Goal: Information Seeking & Learning: Learn about a topic

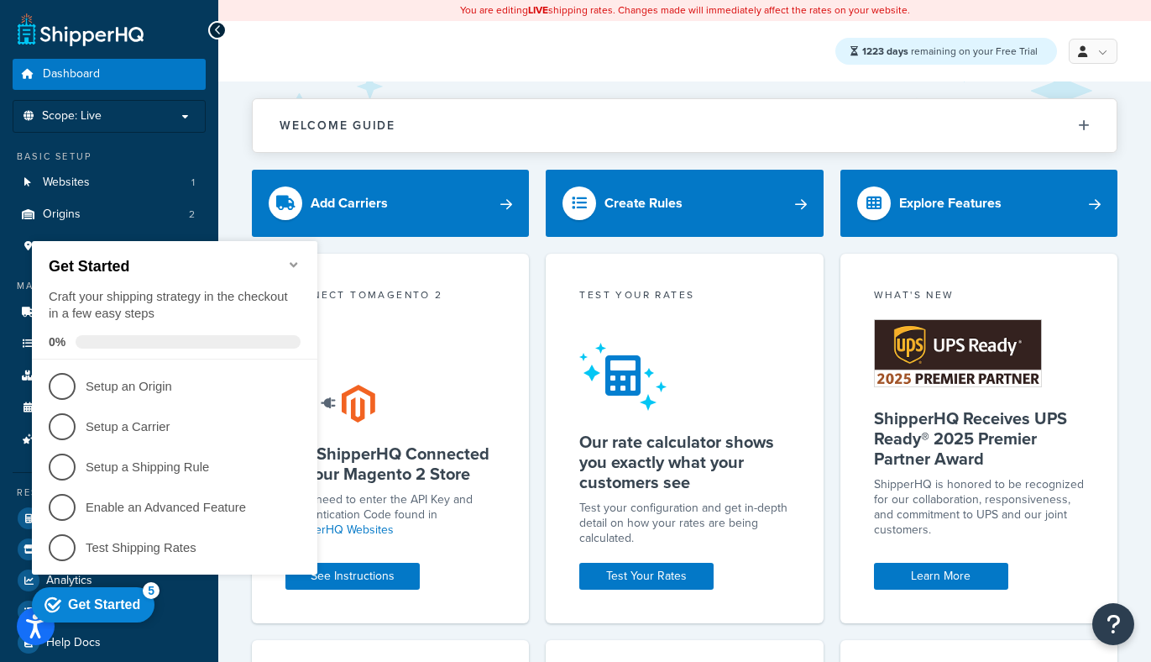
click at [300, 263] on icon "Minimize checklist" at bounding box center [293, 264] width 13 height 13
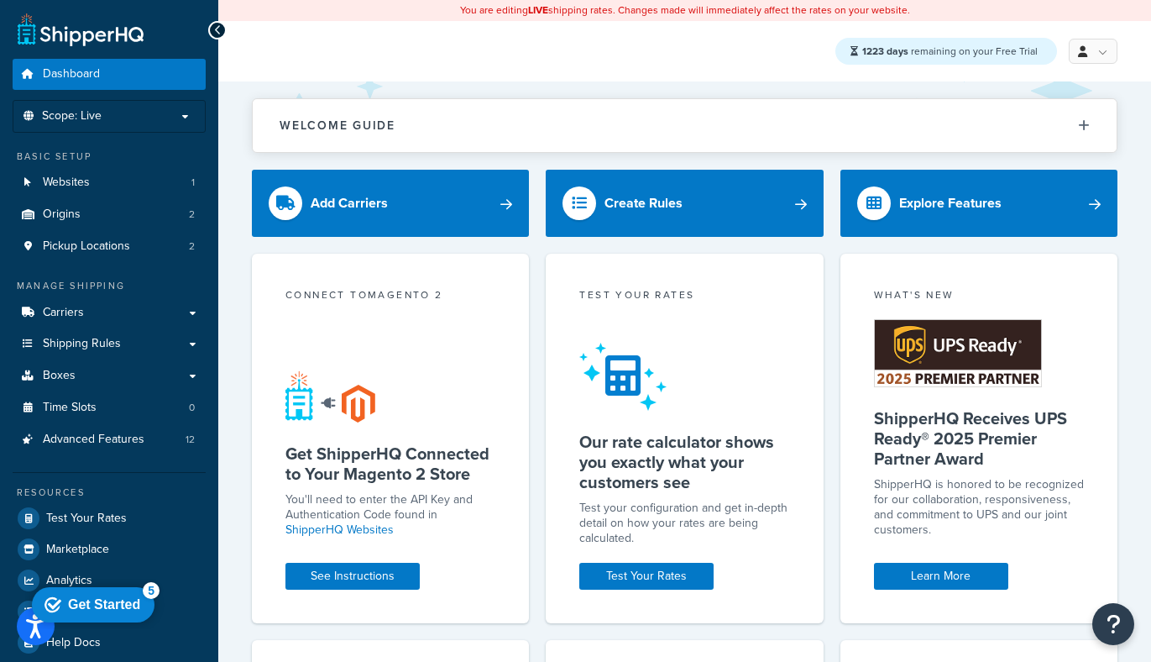
drag, startPoint x: 92, startPoint y: 874, endPoint x: 93, endPoint y: 514, distance: 360.2
click html "checkmark Get Started 5 Get Started Craft your shipping strategy in the checkou…"
click at [68, 557] on span "Marketplace" at bounding box center [77, 549] width 63 height 14
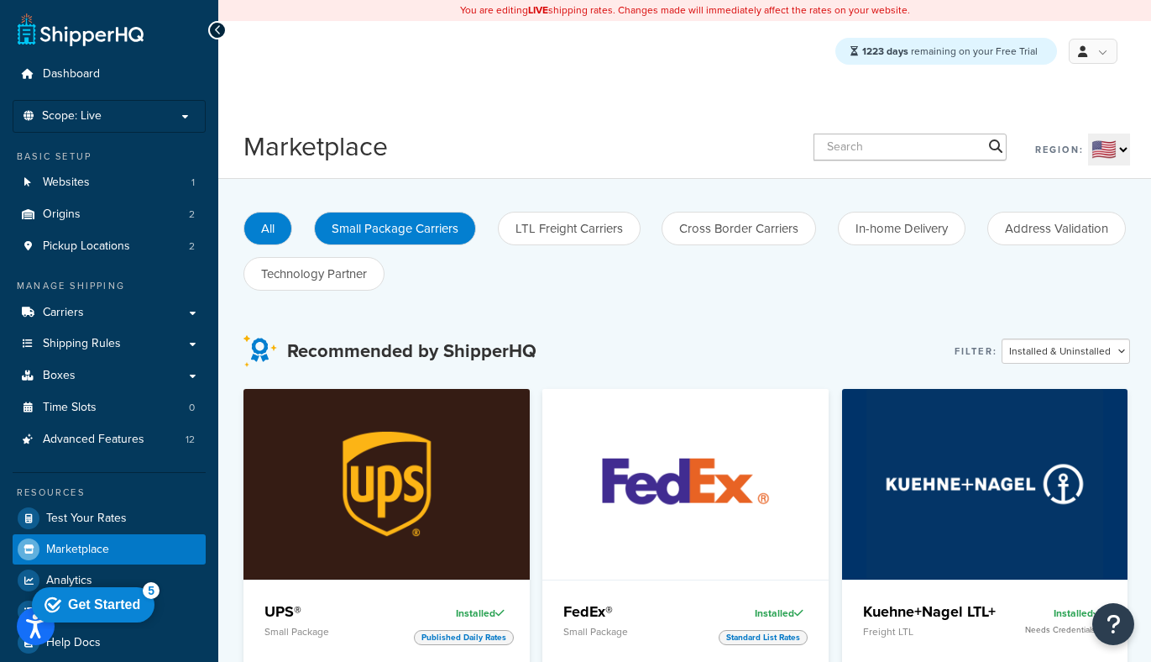
click at [402, 227] on button "Small Package Carriers" at bounding box center [395, 229] width 162 height 34
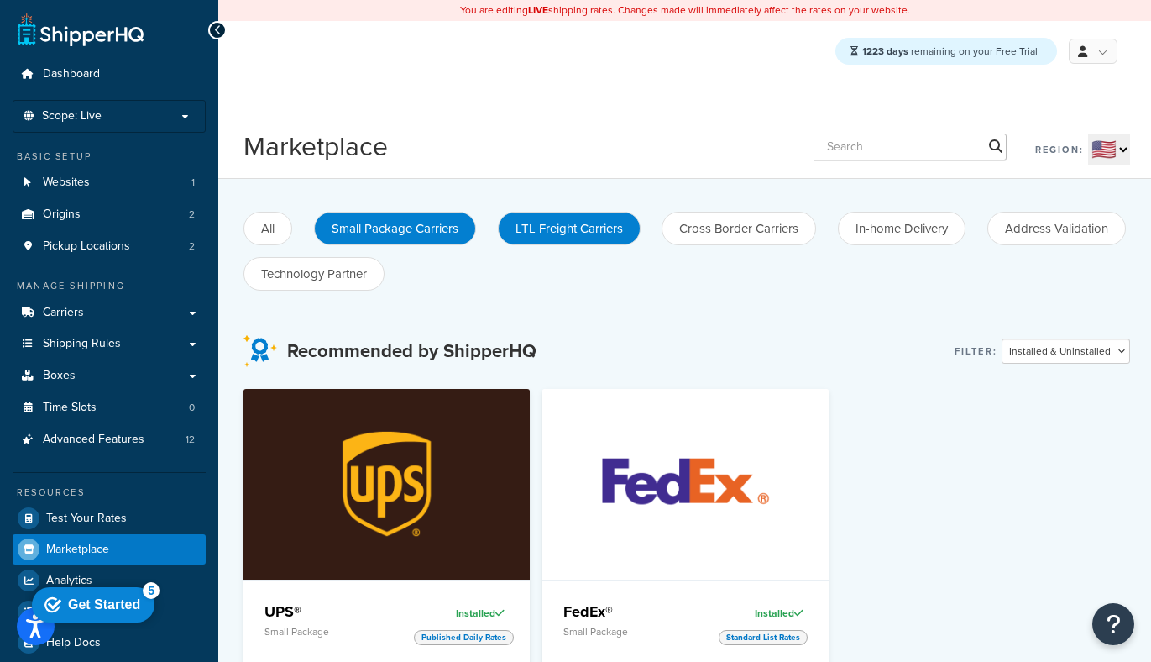
click at [561, 238] on button "LTL Freight Carriers" at bounding box center [569, 229] width 143 height 34
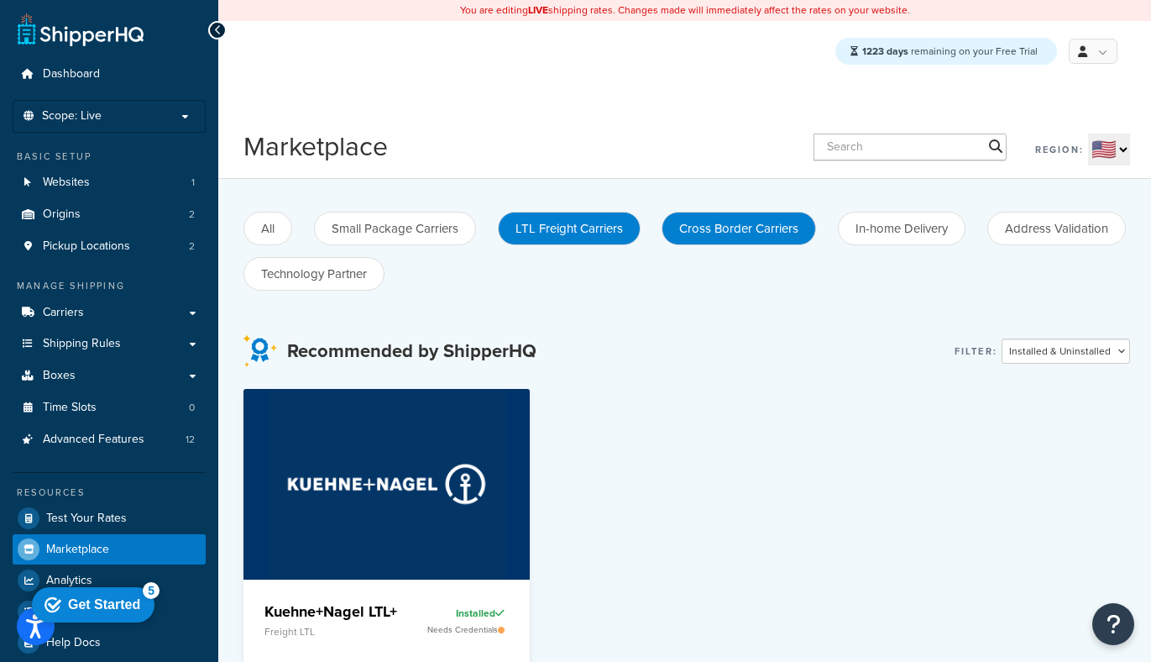
click at [699, 238] on button "Cross Border Carriers" at bounding box center [739, 229] width 155 height 34
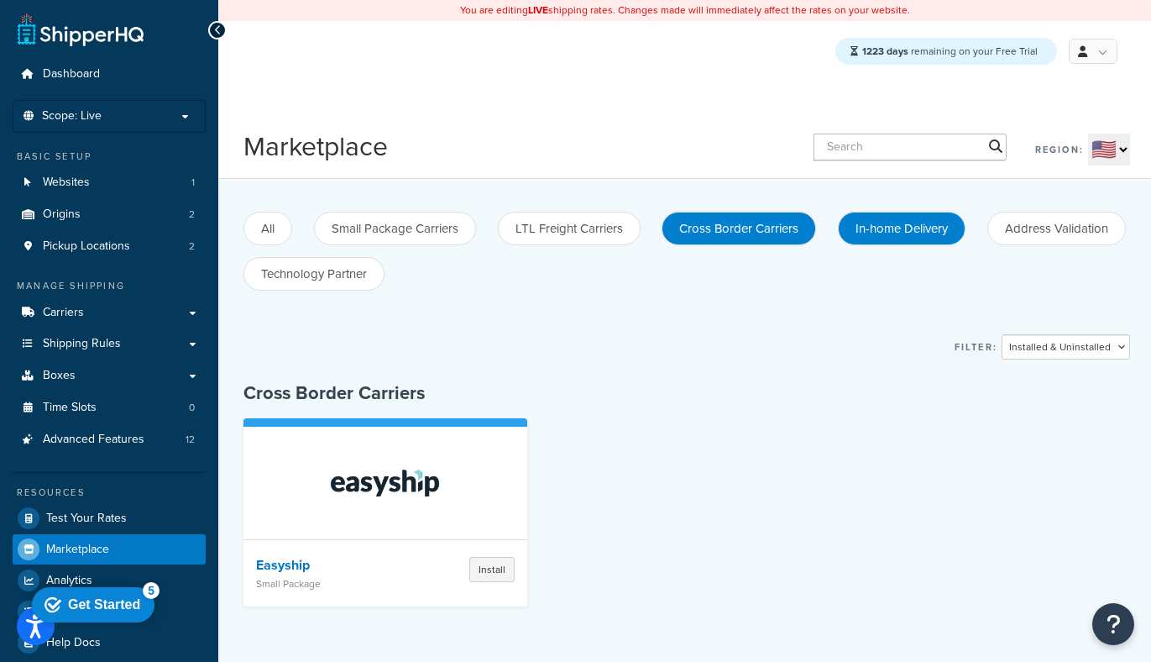
click at [888, 228] on button "In-home Delivery" at bounding box center [902, 229] width 128 height 34
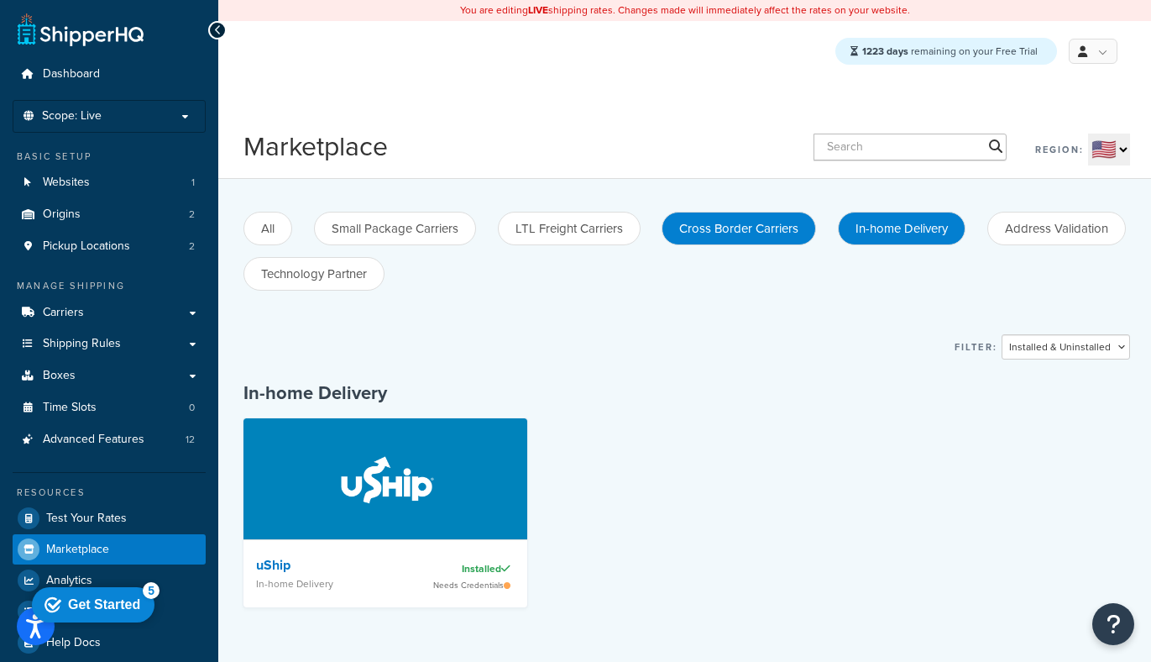
click at [757, 226] on button "Cross Border Carriers" at bounding box center [739, 229] width 155 height 34
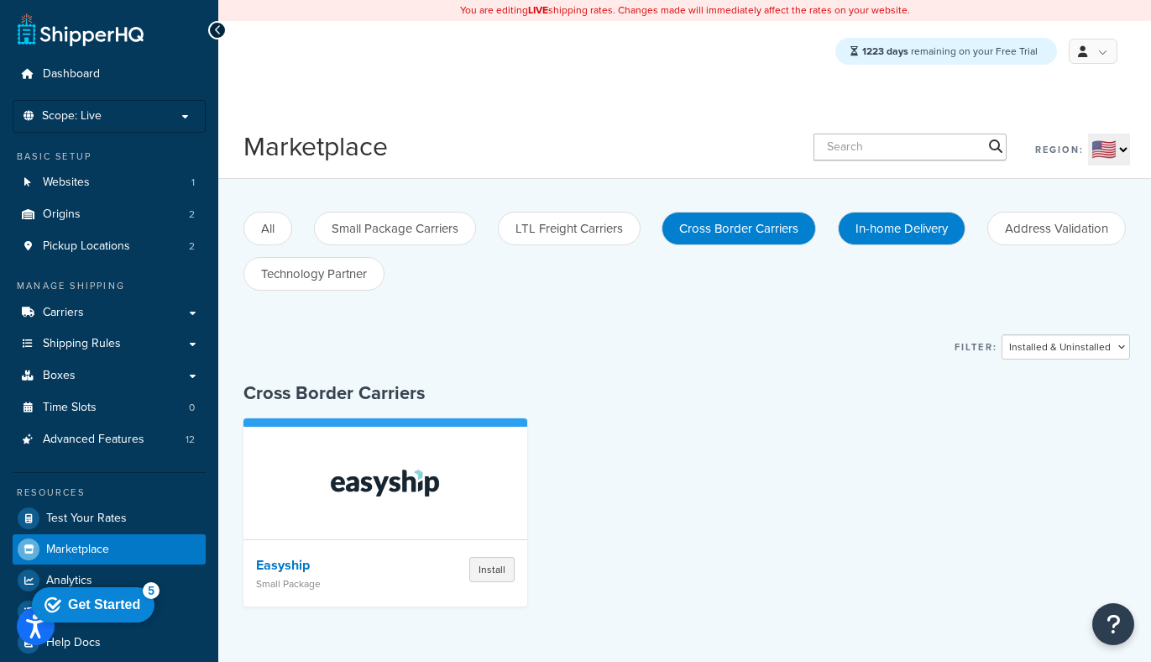
click at [922, 220] on button "In-home Delivery" at bounding box center [902, 229] width 128 height 34
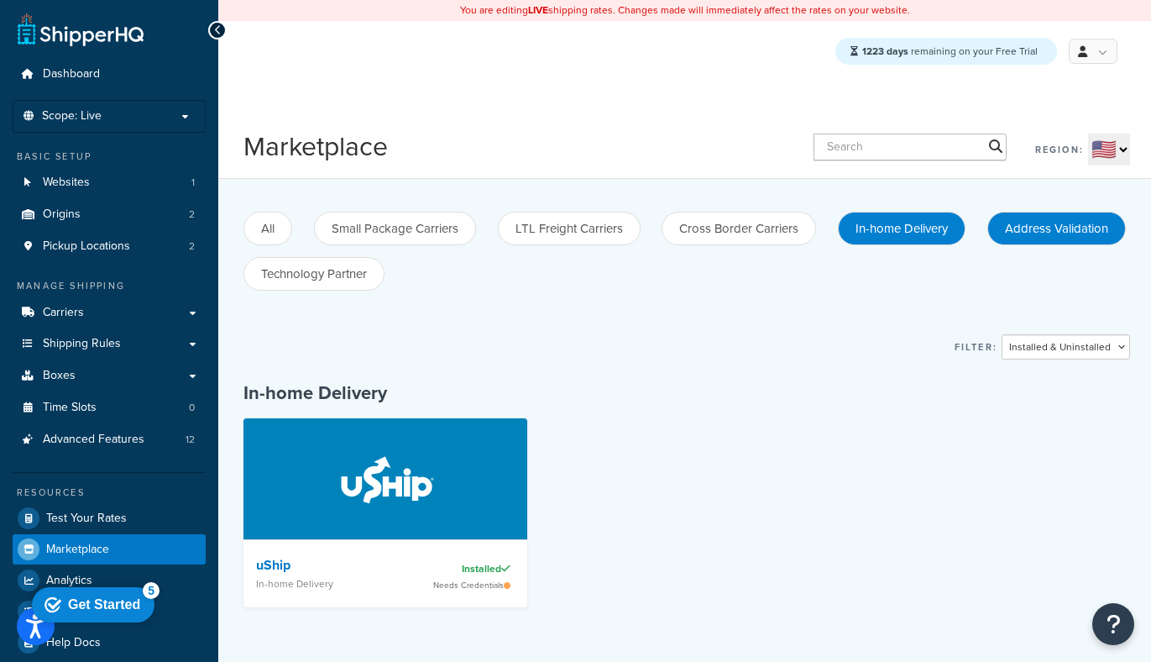
click at [1045, 219] on button "Address Validation" at bounding box center [1057, 229] width 139 height 34
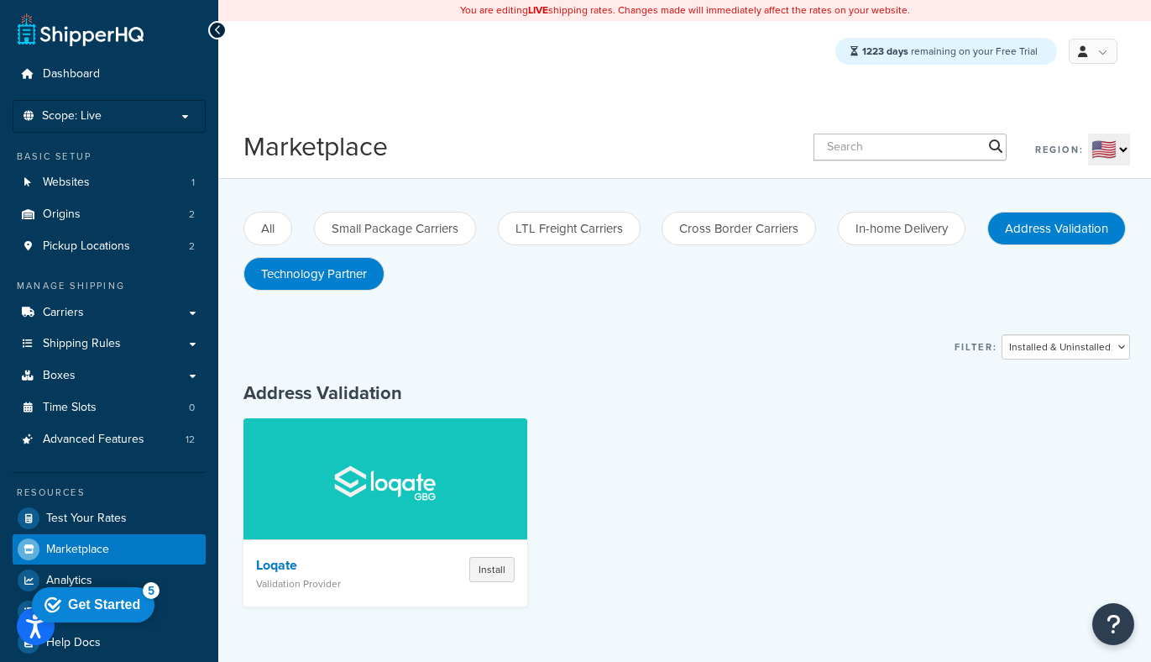
click at [344, 270] on button "Technology Partner" at bounding box center [314, 274] width 141 height 34
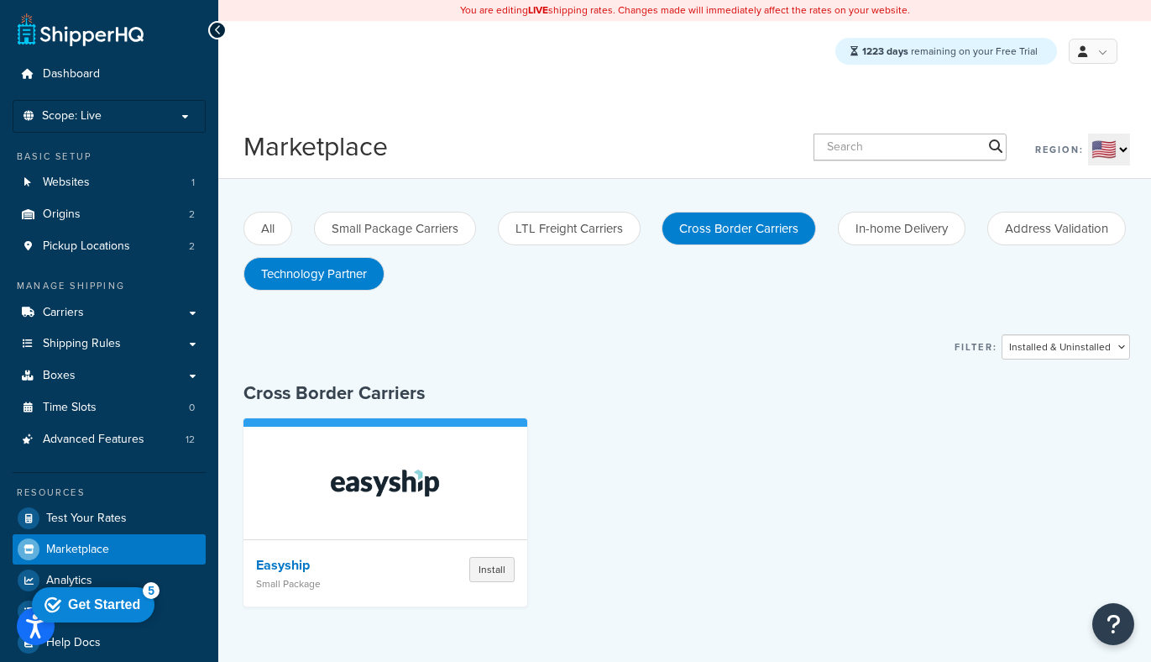
click at [335, 271] on button "Technology Partner" at bounding box center [314, 274] width 141 height 34
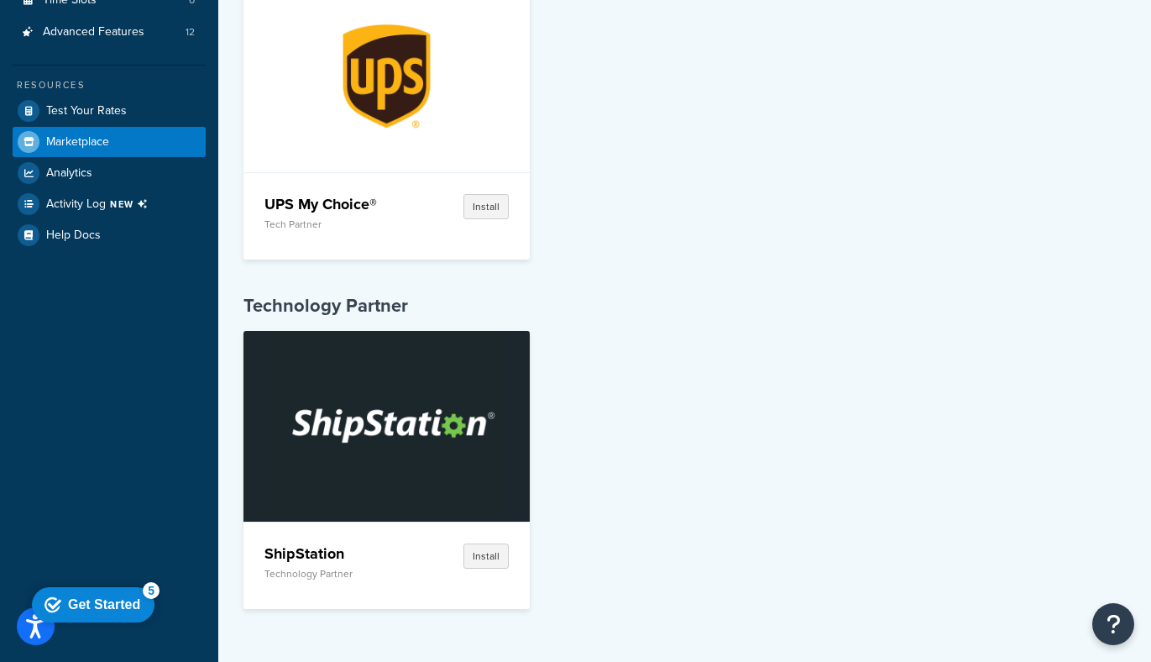
scroll to position [409, 0]
